Goal: Information Seeking & Learning: Learn about a topic

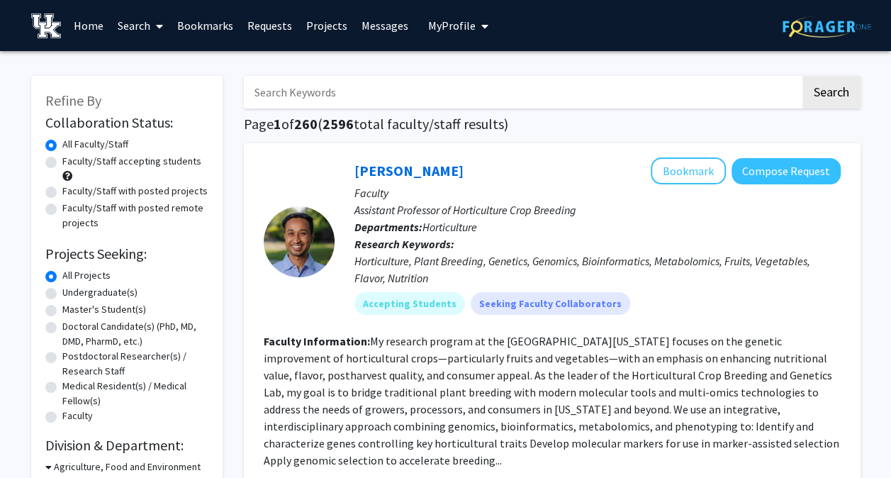
click at [374, 26] on link "Messages" at bounding box center [385, 26] width 61 height 50
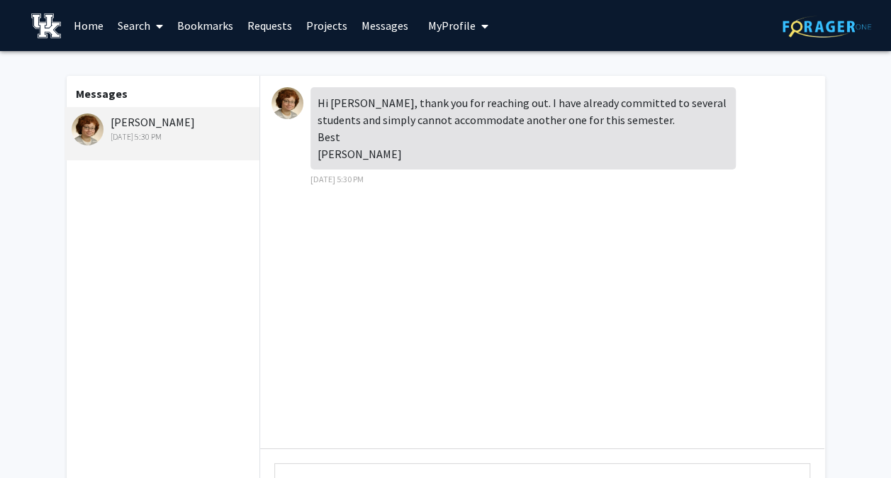
click at [128, 23] on link "Search" at bounding box center [141, 26] width 60 height 50
click at [157, 67] on span "Faculty/Staff" at bounding box center [163, 65] width 104 height 28
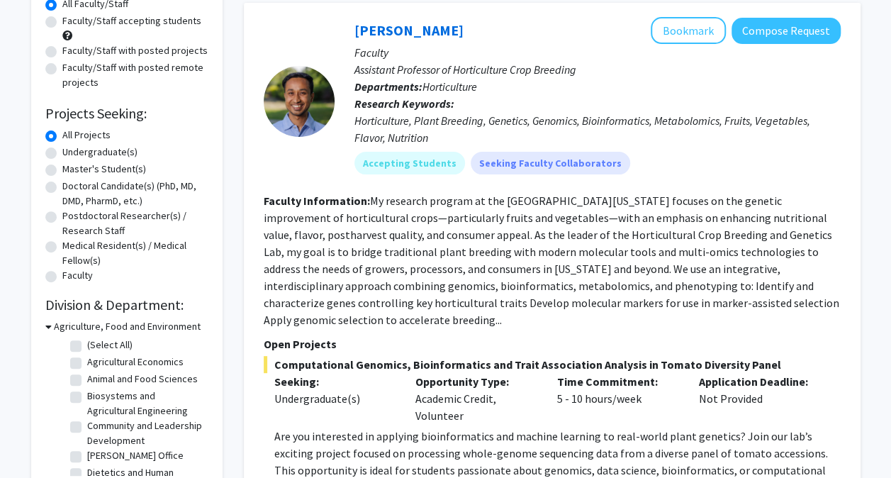
scroll to position [142, 0]
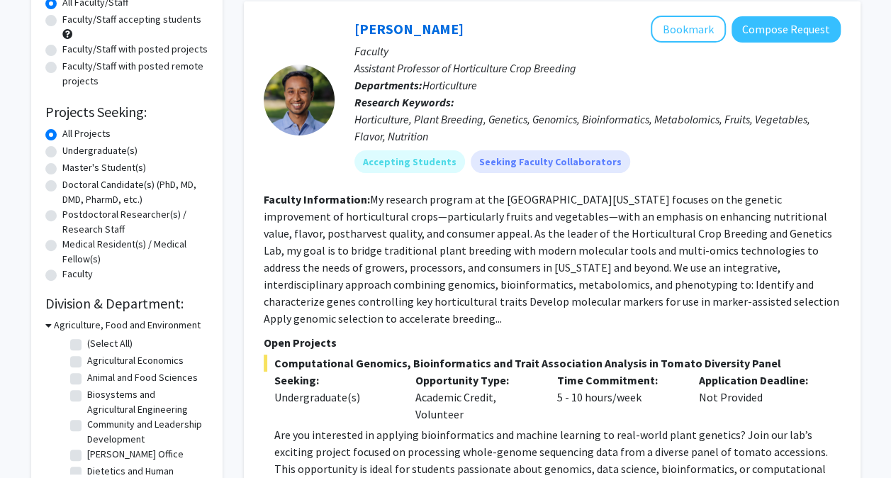
click at [62, 150] on label "Undergraduate(s)" at bounding box center [99, 150] width 75 height 15
click at [62, 150] on input "Undergraduate(s)" at bounding box center [66, 147] width 9 height 9
radio input "true"
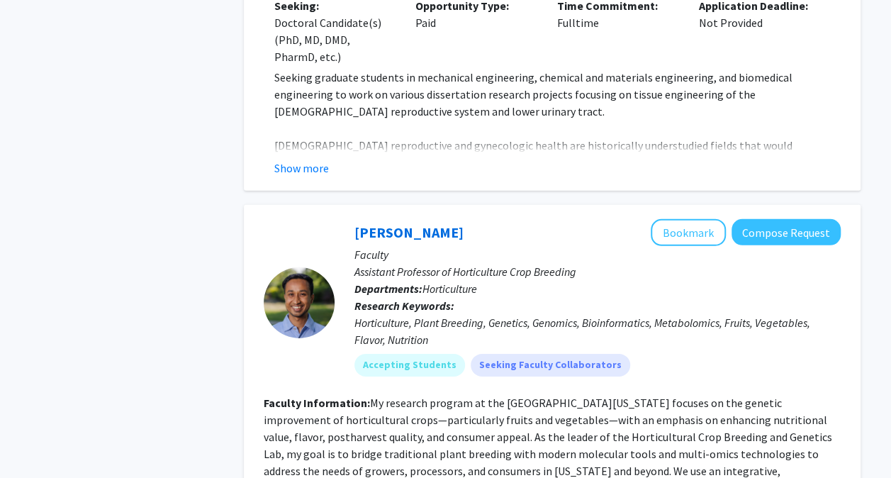
scroll to position [2127, 0]
